Goal: Transaction & Acquisition: Purchase product/service

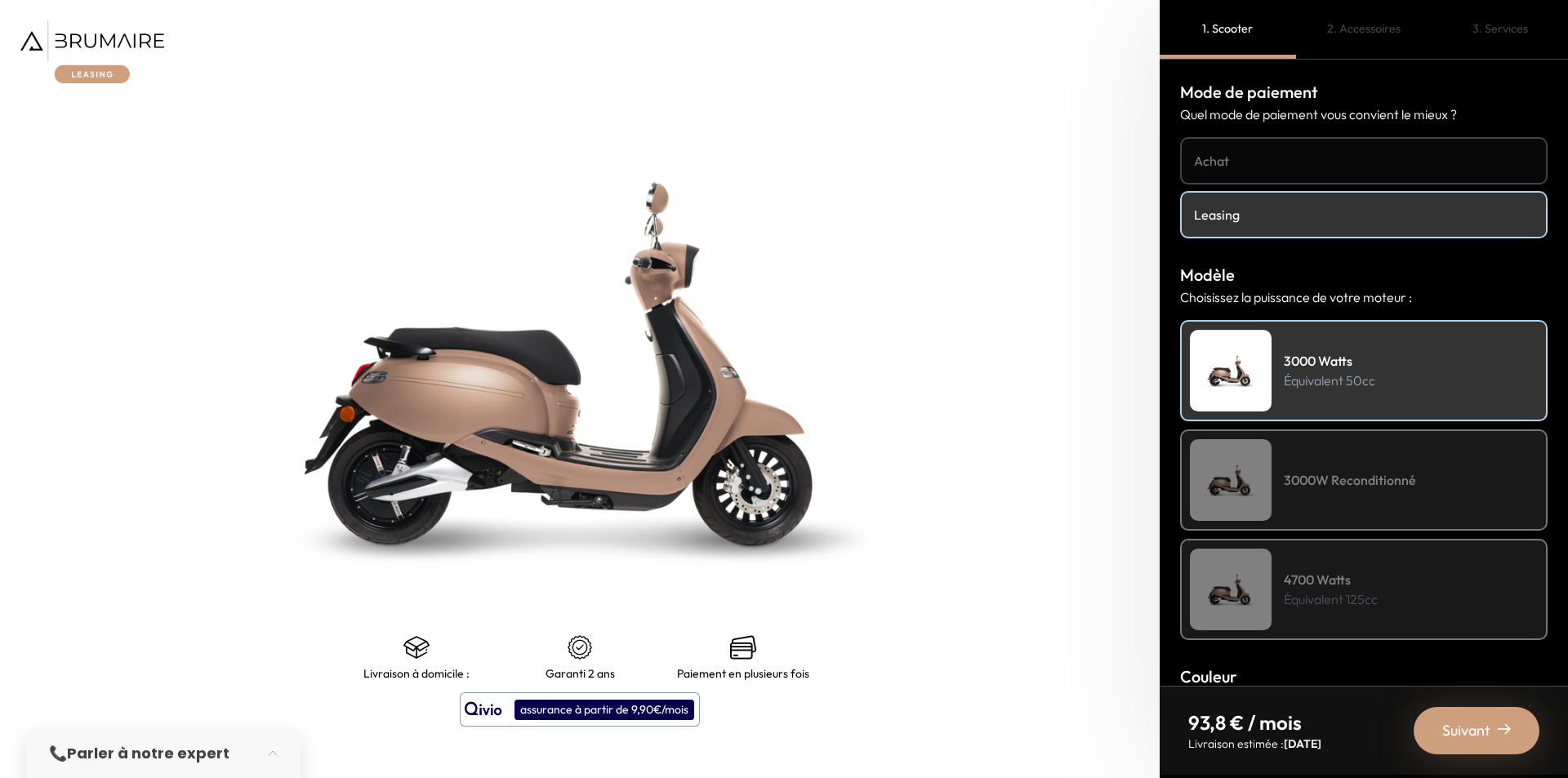
click at [1259, 158] on h4 "Achat" at bounding box center [1364, 161] width 340 height 19
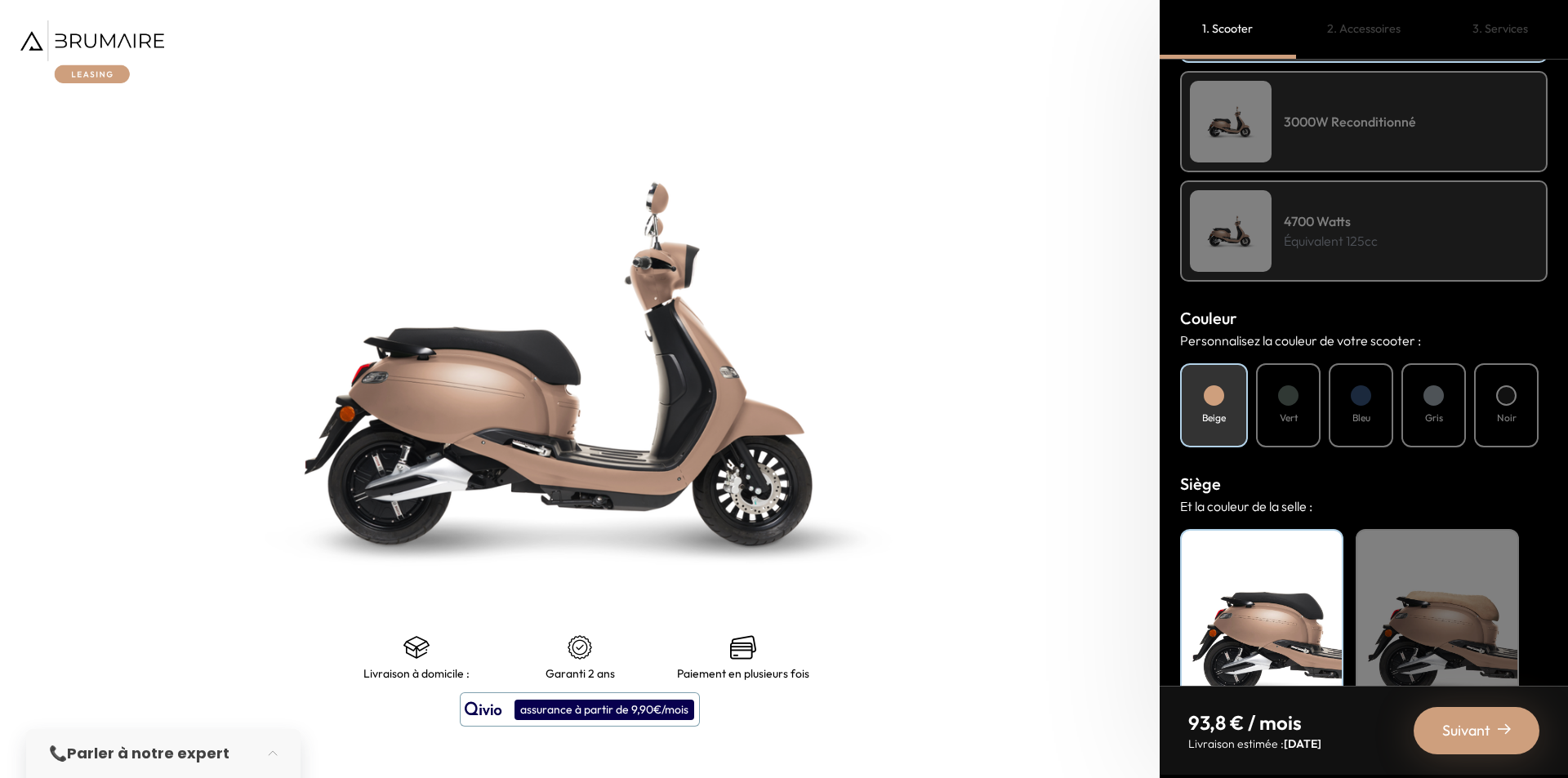
scroll to position [426, 0]
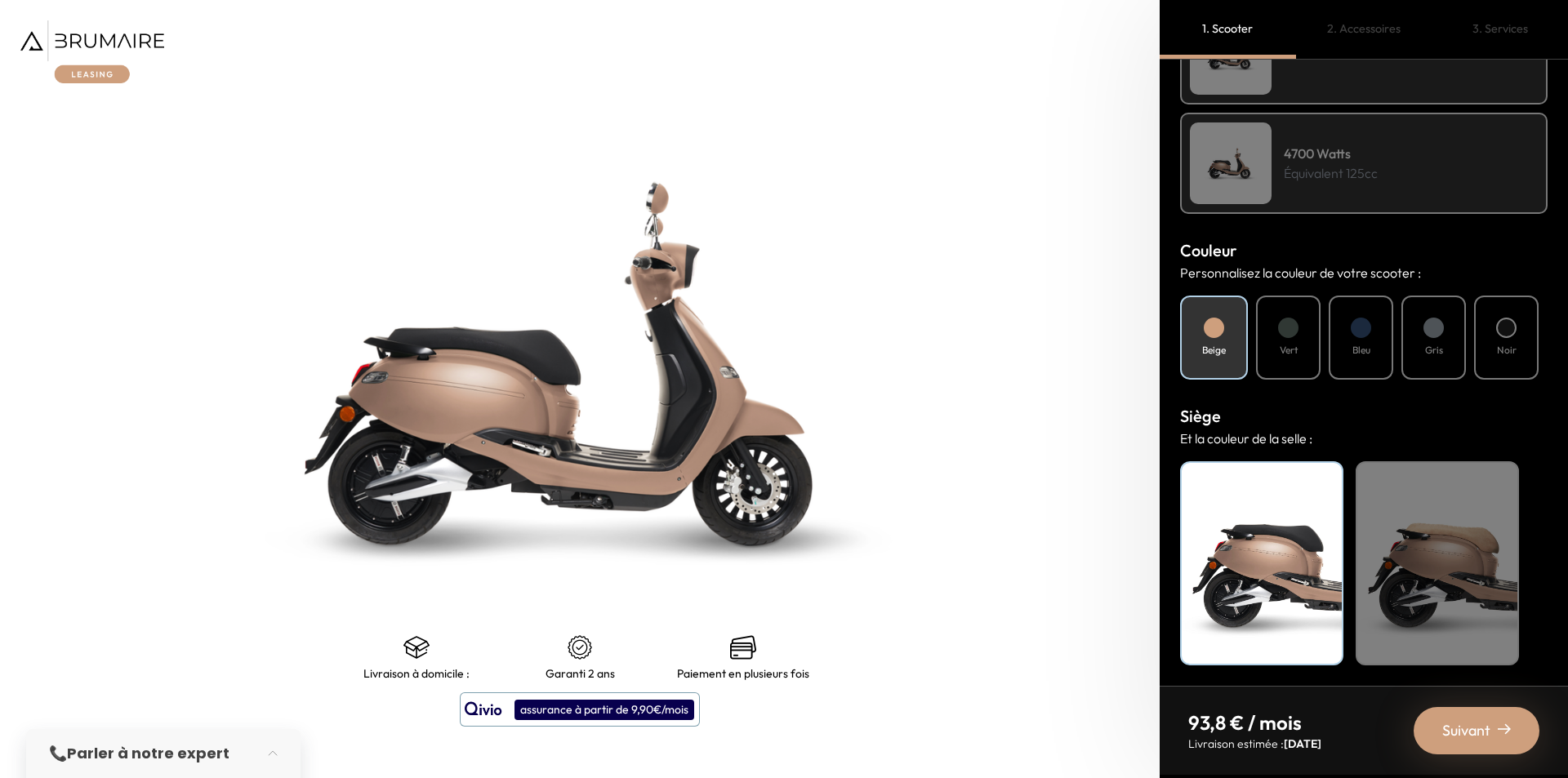
click at [1297, 359] on div "Vert" at bounding box center [1287, 338] width 64 height 84
click at [1351, 335] on div "Bleu" at bounding box center [1360, 338] width 64 height 84
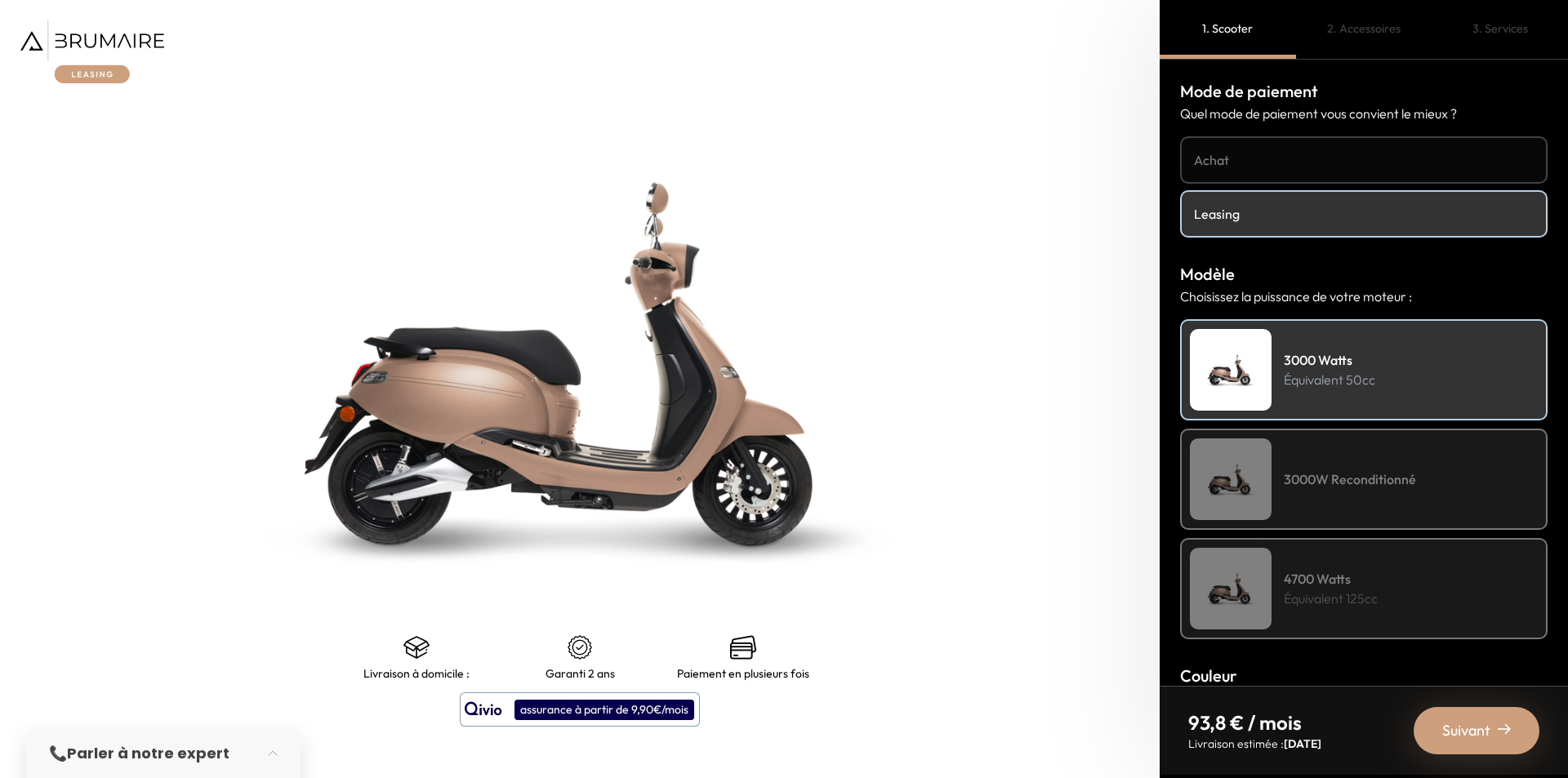
scroll to position [0, 0]
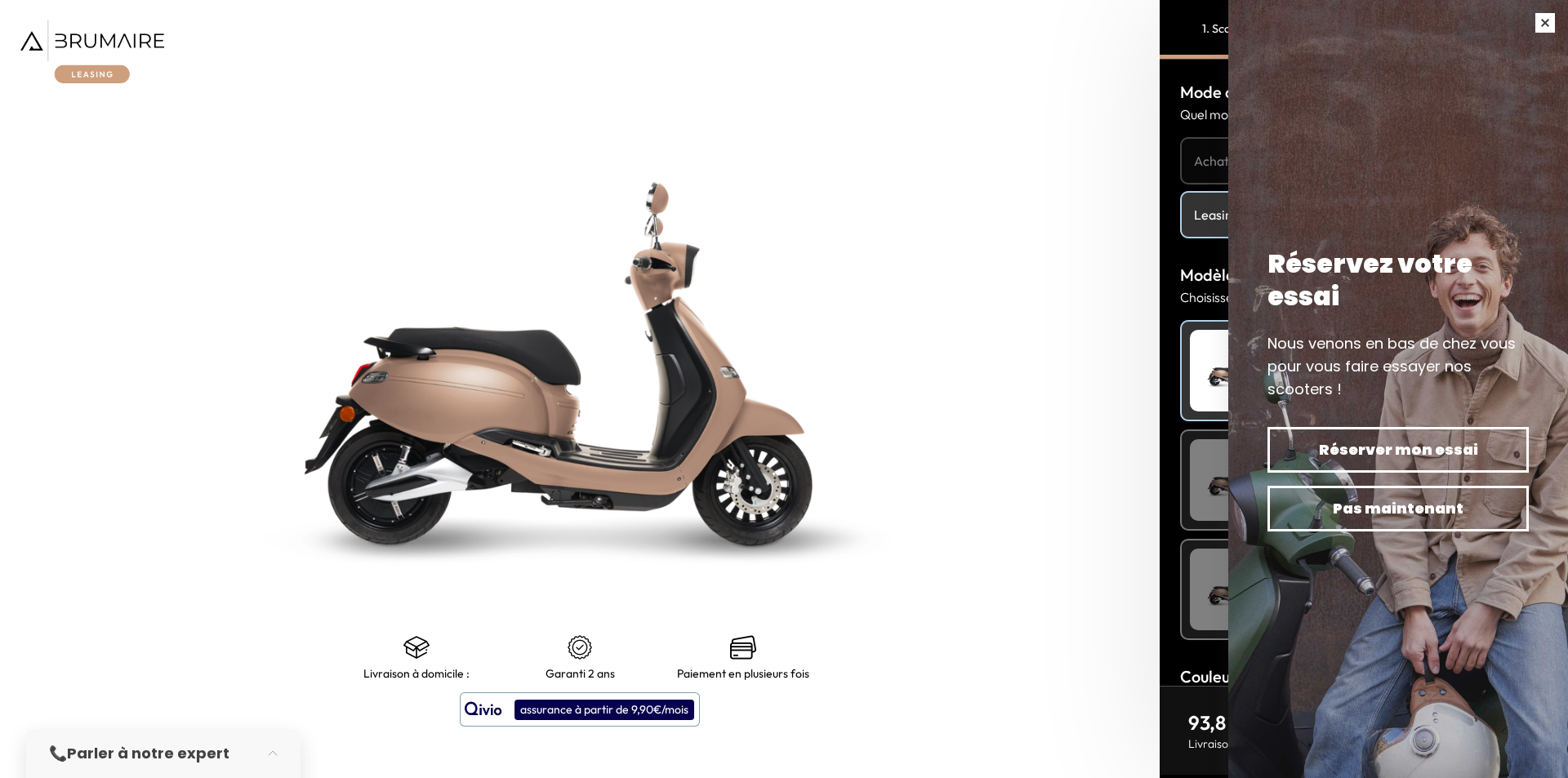
click at [1537, 21] on button "button" at bounding box center [1545, 23] width 46 height 46
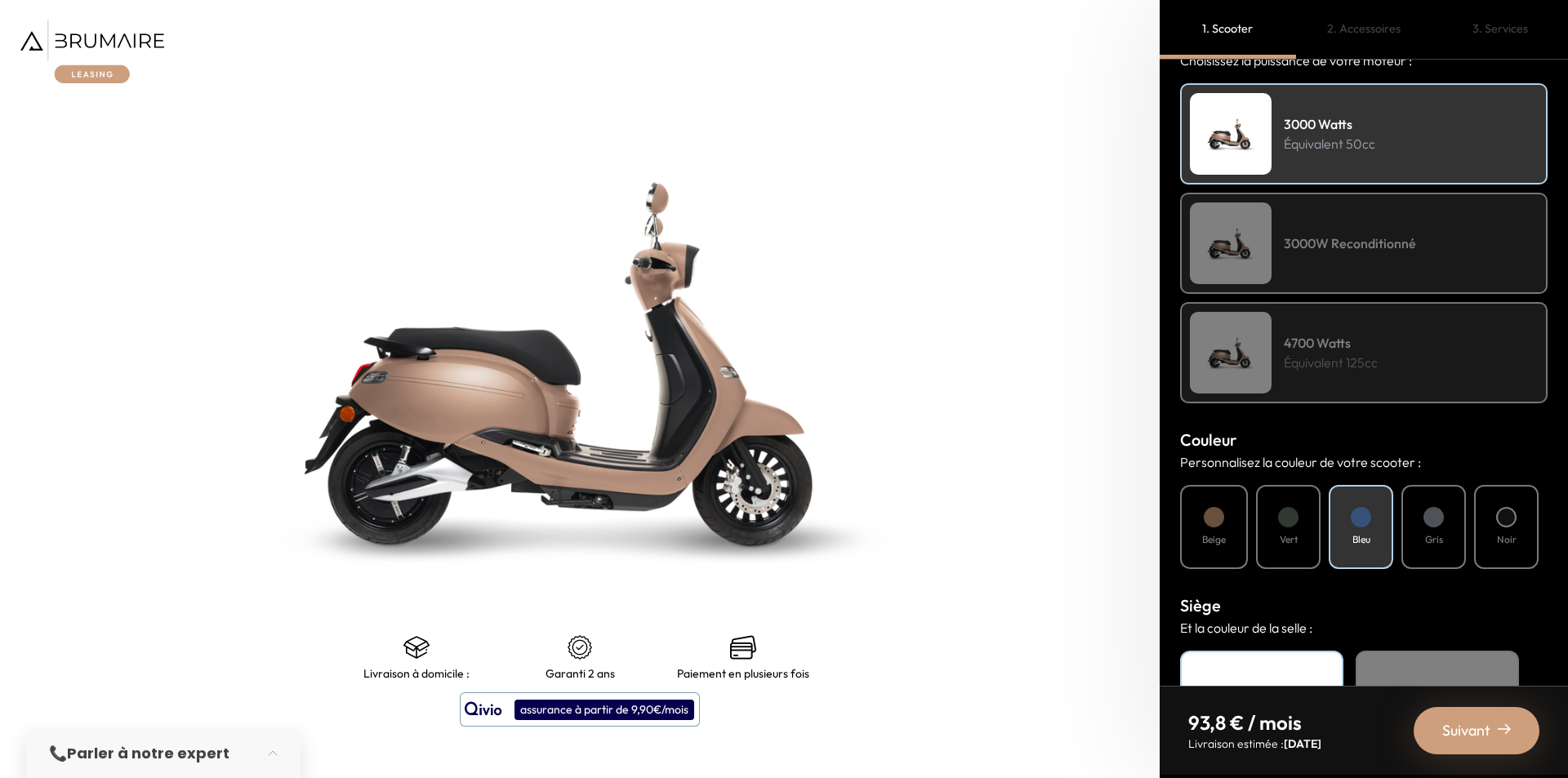
scroll to position [408, 0]
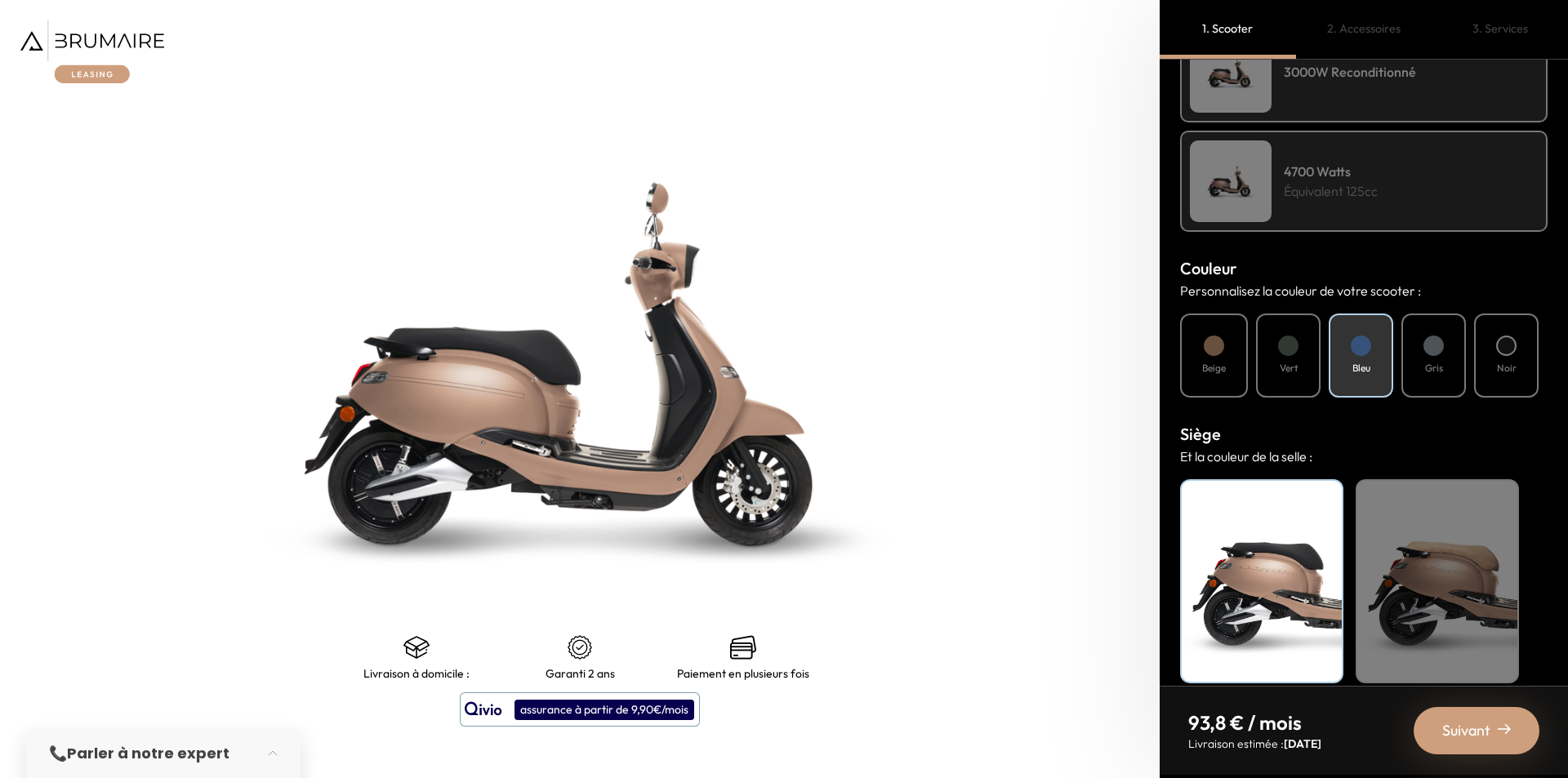
click at [1522, 346] on div "Noir" at bounding box center [1505, 356] width 64 height 84
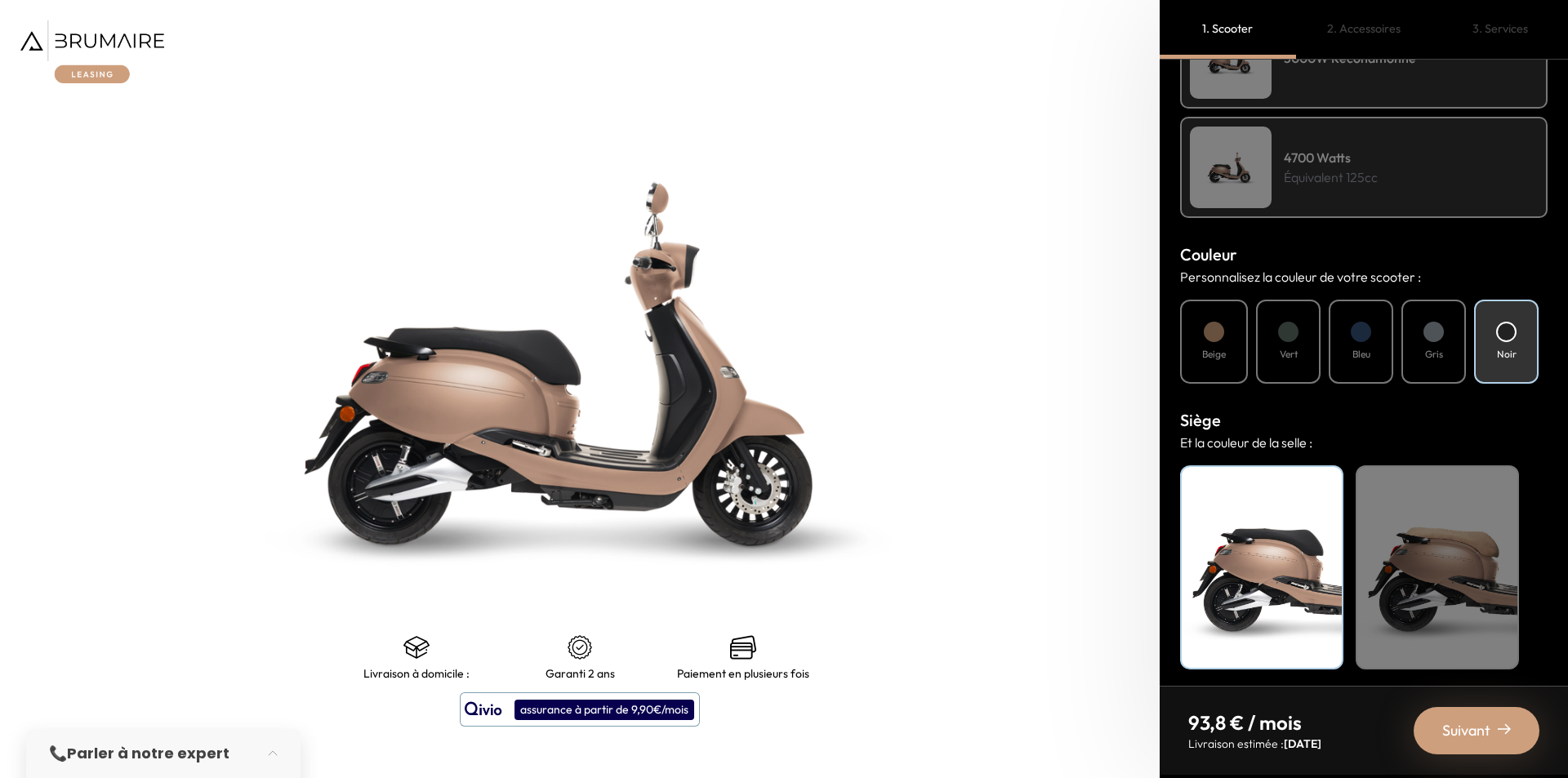
scroll to position [426, 0]
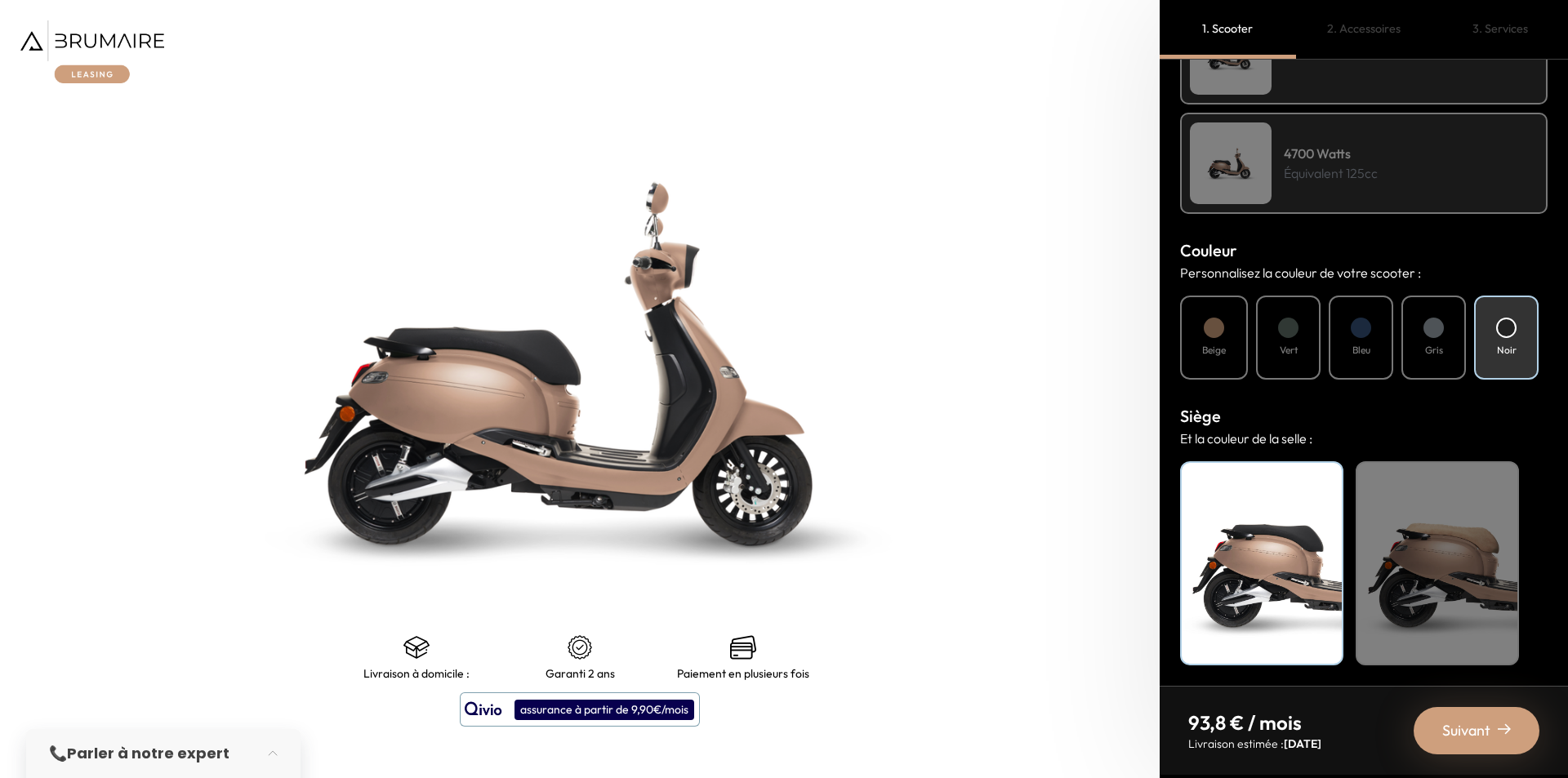
click at [1405, 578] on div "Beige" at bounding box center [1437, 563] width 163 height 204
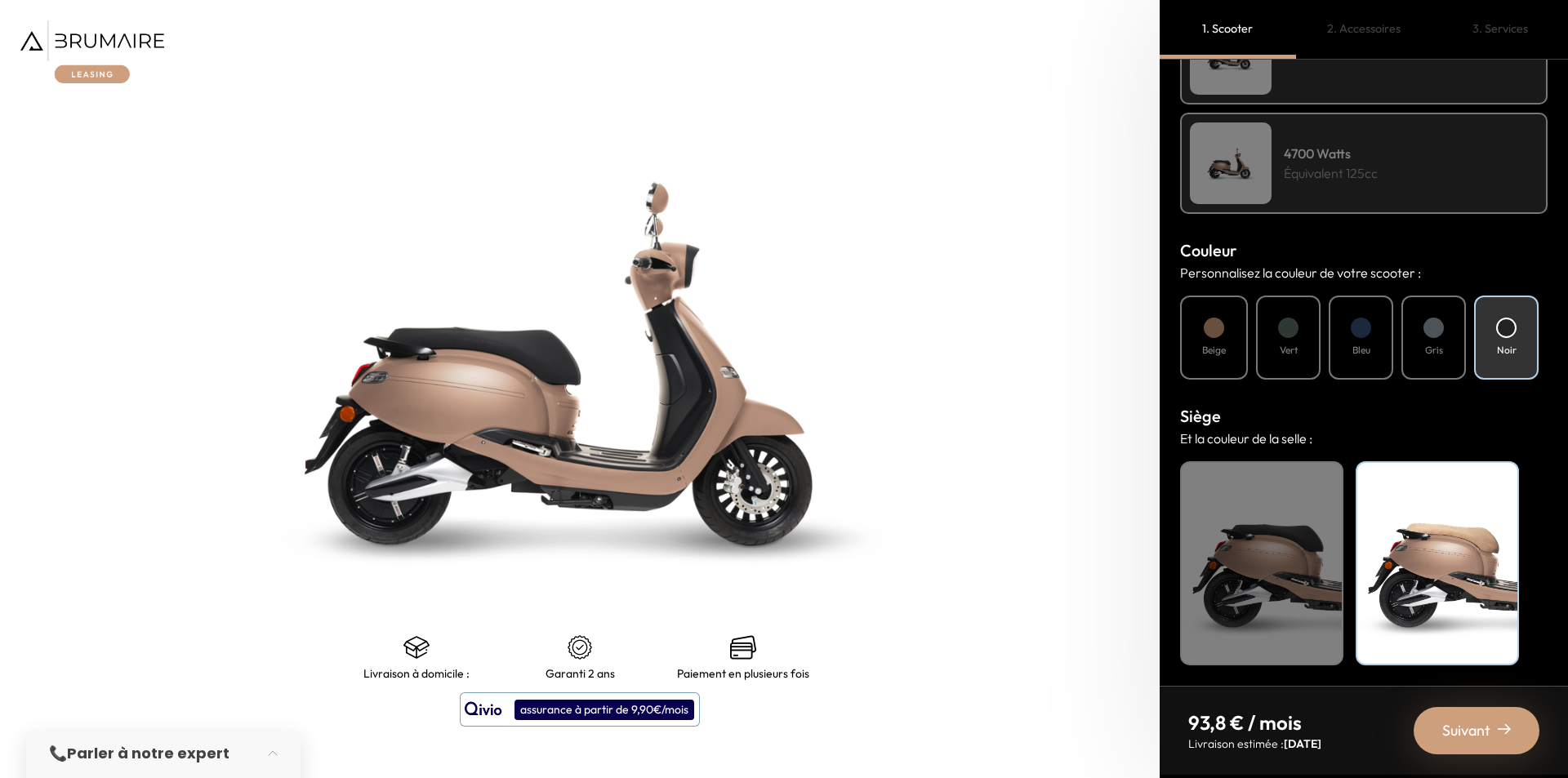
click at [1308, 581] on div "Noir" at bounding box center [1261, 563] width 163 height 204
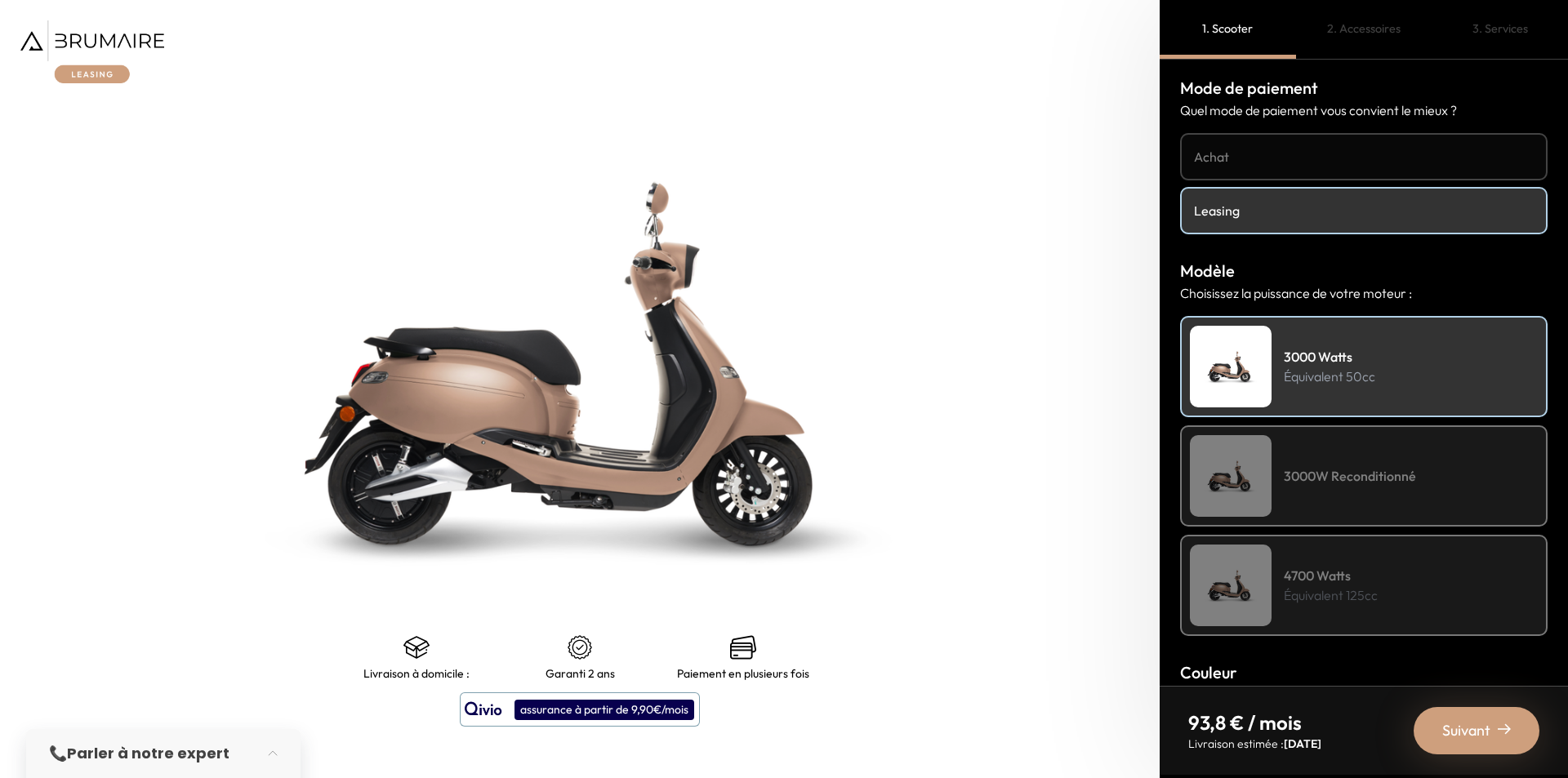
scroll to position [0, 0]
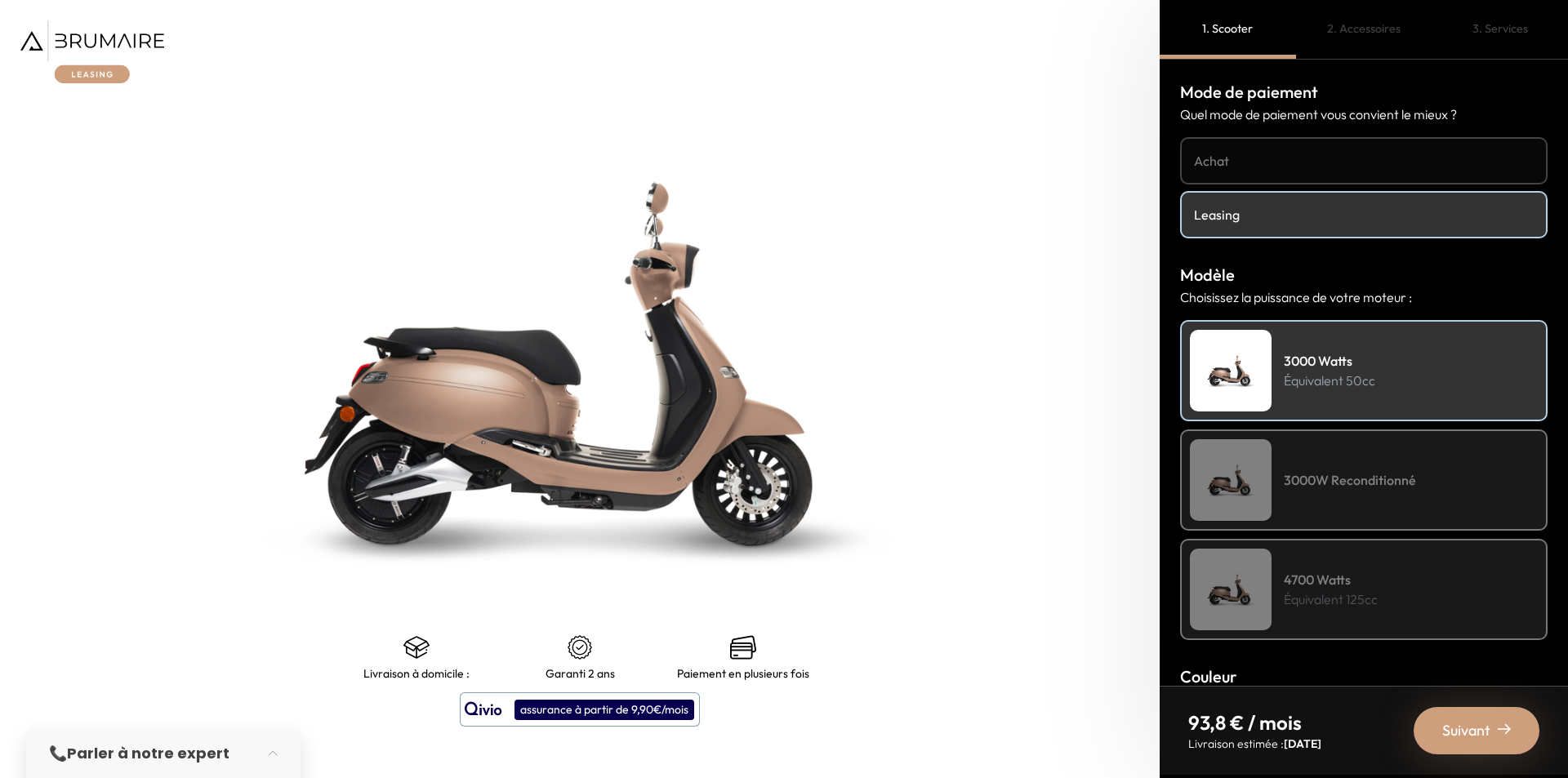
click at [1348, 25] on div "2. Accessoires" at bounding box center [1364, 29] width 136 height 59
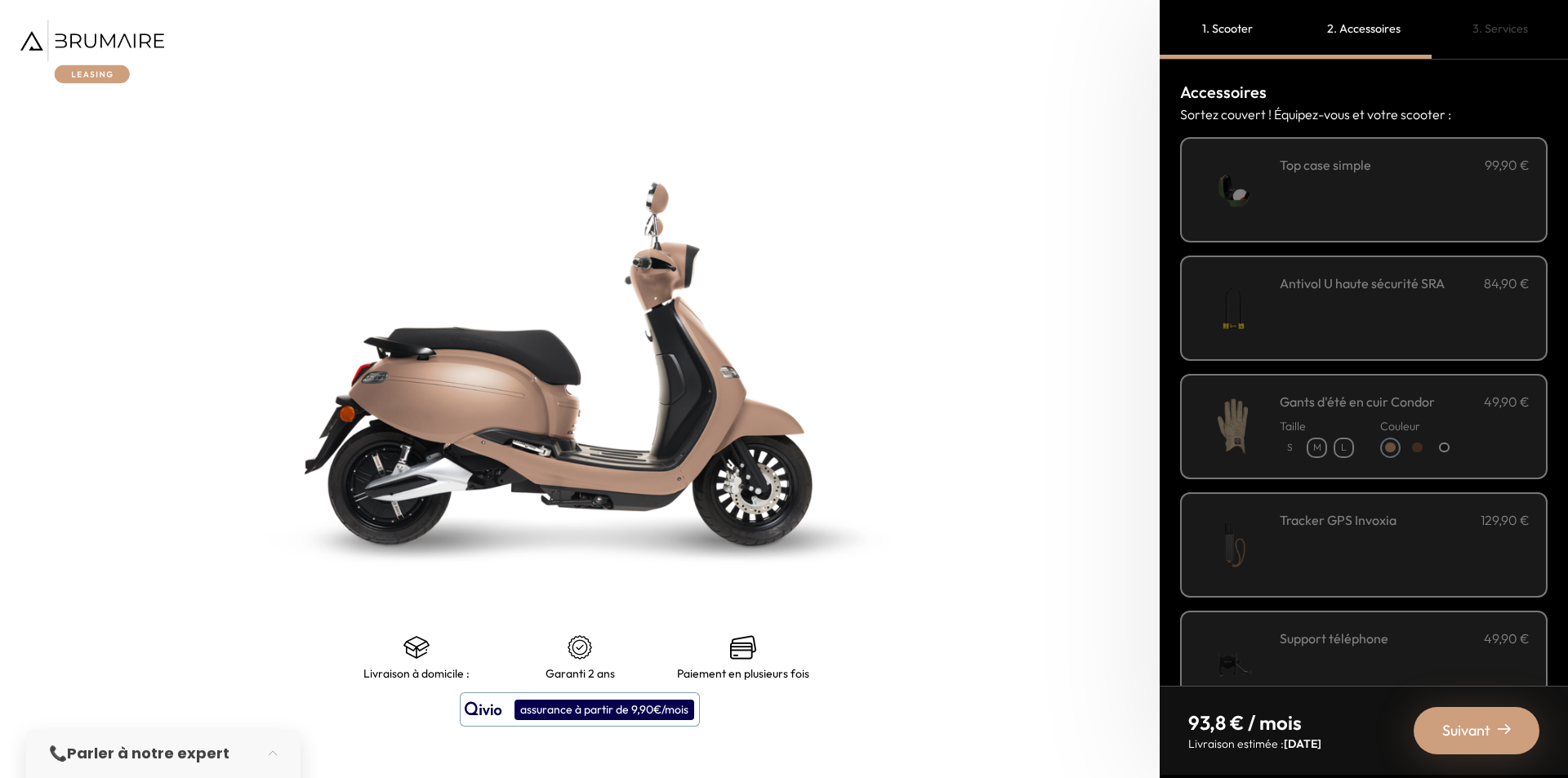
click at [1328, 221] on div "**********" at bounding box center [1404, 189] width 250 height 70
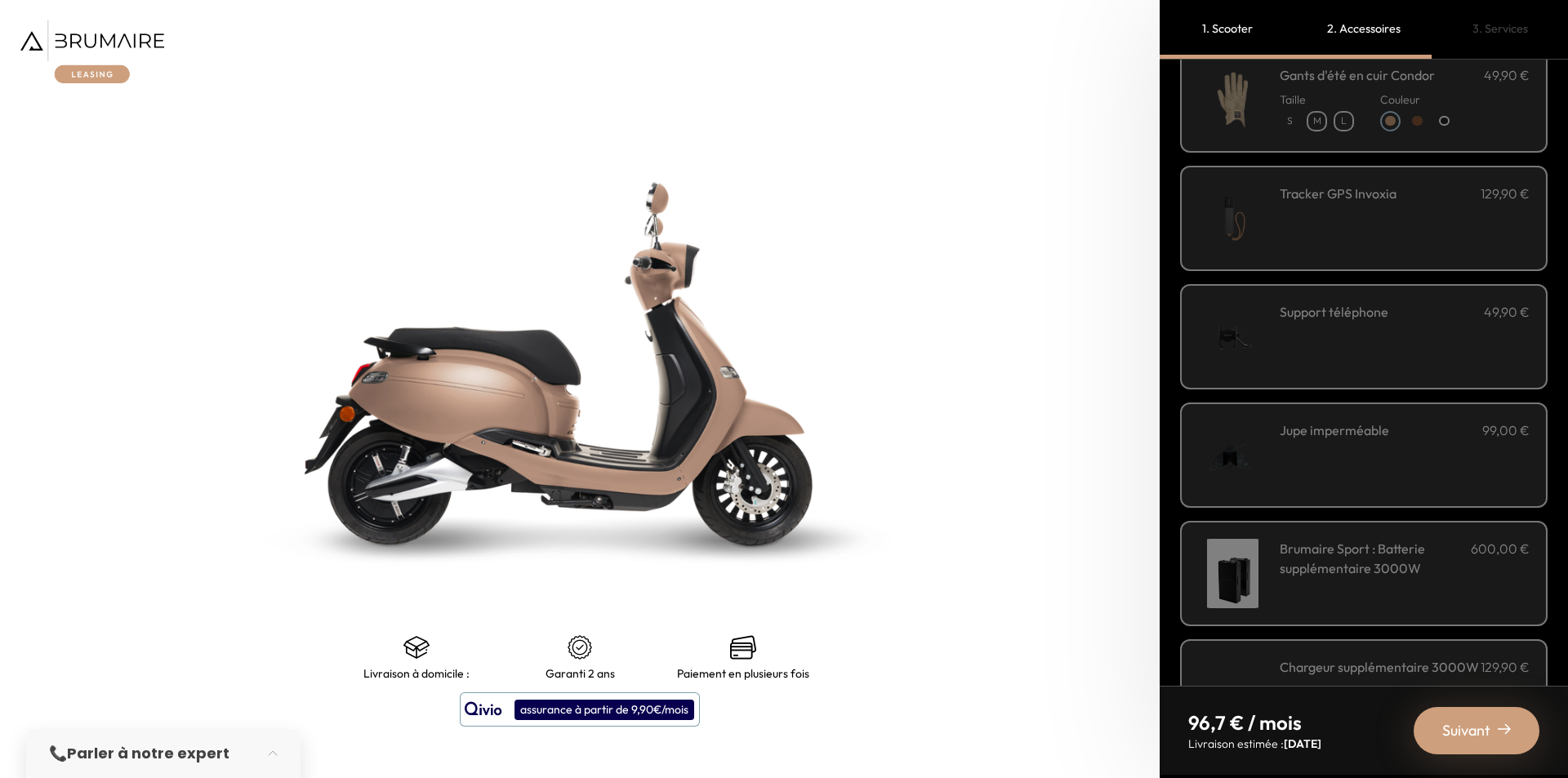
scroll to position [406, 0]
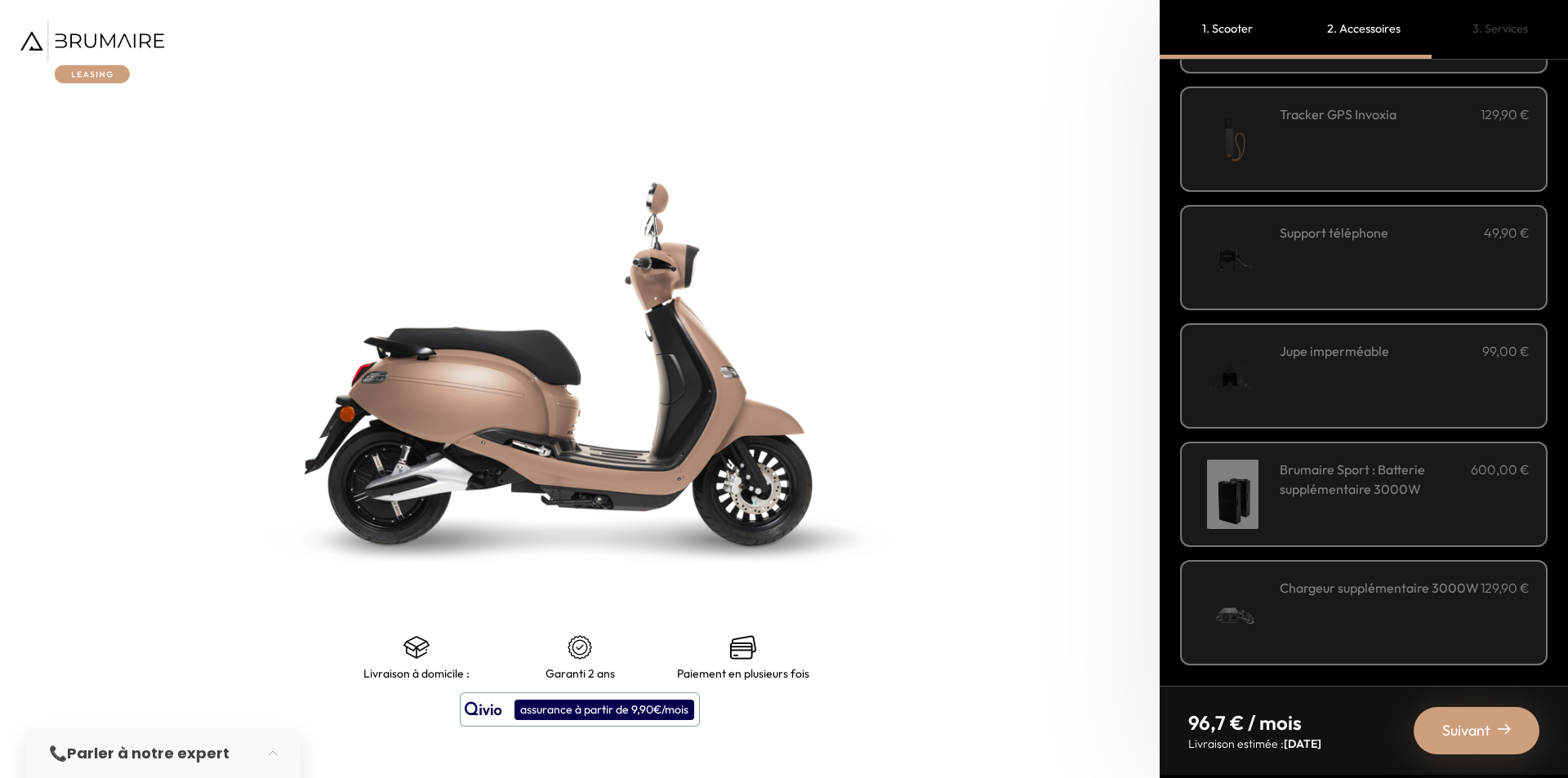
click at [1354, 498] on h3 "Brumaire Sport : Batterie supplémentaire 3000W" at bounding box center [1374, 479] width 191 height 40
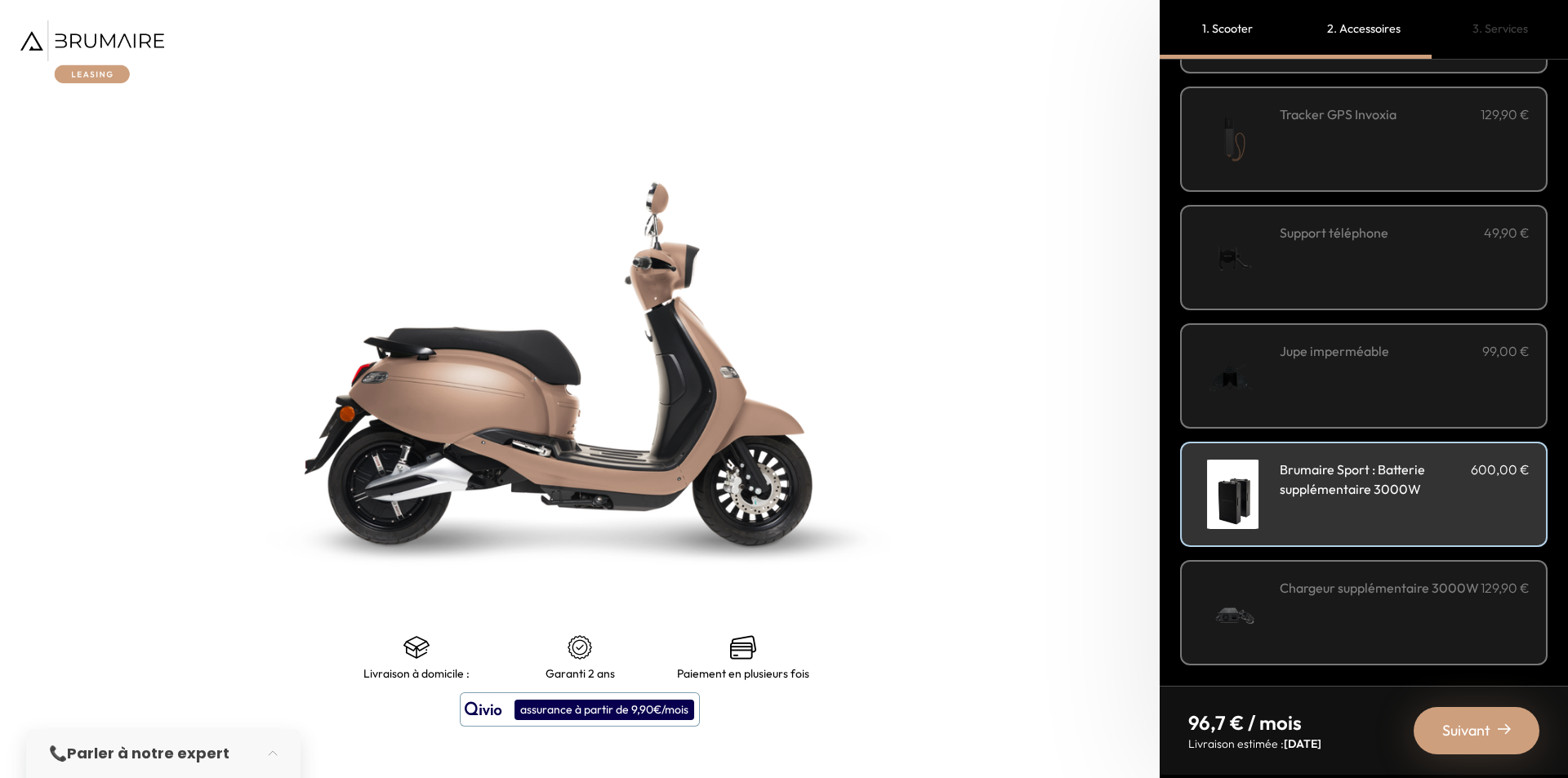
click at [1449, 737] on span "Suivant" at bounding box center [1466, 730] width 48 height 23
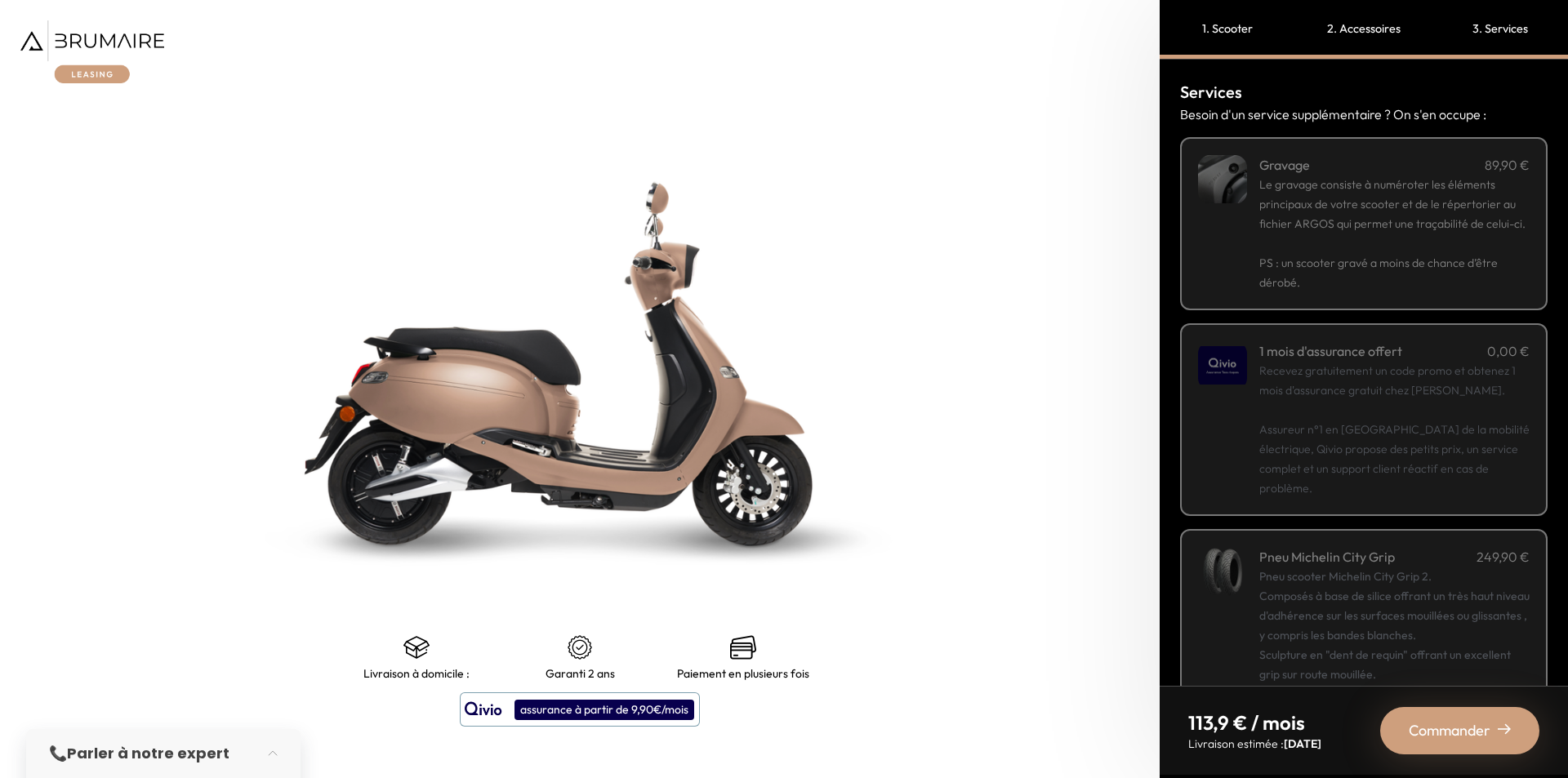
click at [1433, 730] on span "Commander" at bounding box center [1449, 730] width 82 height 23
